Goal: Navigation & Orientation: Find specific page/section

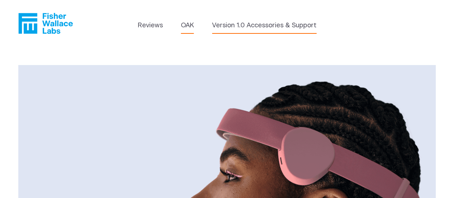
click at [256, 27] on link "Version 1.0 Accessories & Support" at bounding box center [264, 26] width 104 height 10
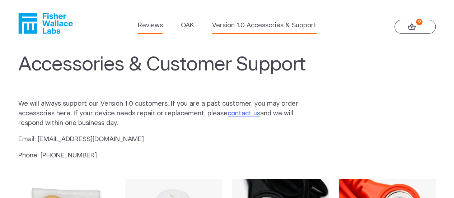
click at [141, 27] on link "Reviews" at bounding box center [149, 26] width 25 height 10
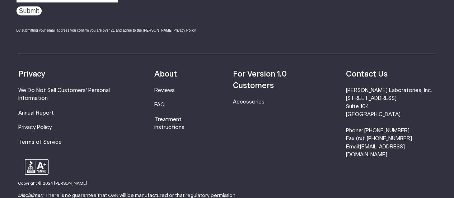
scroll to position [969, 0]
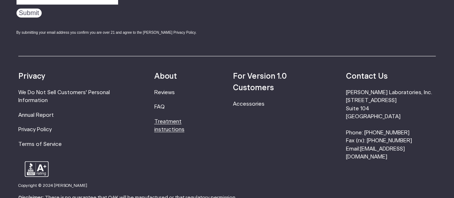
click at [174, 119] on link "Treatment instructions" at bounding box center [169, 125] width 30 height 13
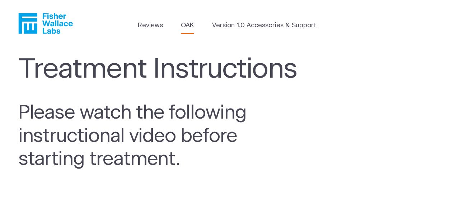
click at [187, 28] on link "OAK" at bounding box center [187, 26] width 13 height 10
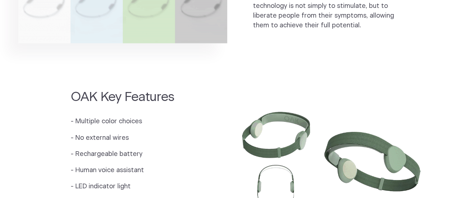
scroll to position [574, 0]
